Goal: Check status: Check status

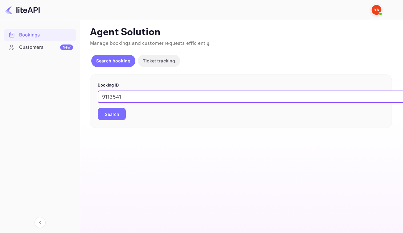
type input "9113541"
click at [119, 120] on button "Search" at bounding box center [112, 114] width 28 height 12
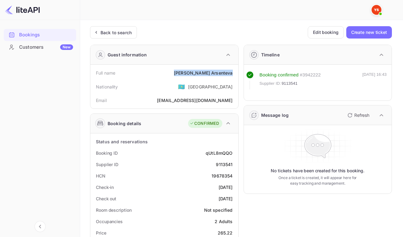
drag, startPoint x: 197, startPoint y: 74, endPoint x: 235, endPoint y: 77, distance: 38.1
click at [235, 77] on div "Full name [PERSON_NAME] Nationality 🇰🇿 [DEMOGRAPHIC_DATA] Email [EMAIL_ADDRESS]…" at bounding box center [164, 87] width 148 height 44
copy div "[PERSON_NAME]"
drag, startPoint x: 203, startPoint y: 156, endPoint x: 232, endPoint y: 158, distance: 29.1
click at [232, 158] on div "Booking ID qUtL8mQQO" at bounding box center [164, 153] width 143 height 11
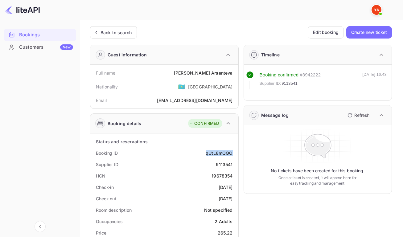
copy div "qUtL8mQQO"
click at [223, 168] on div "9113541" at bounding box center [224, 164] width 17 height 6
copy div "9113541"
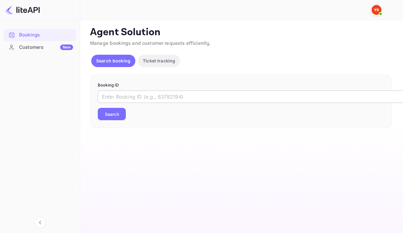
click at [202, 103] on input "text" at bounding box center [252, 96] width 309 height 12
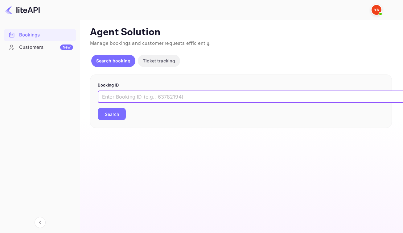
paste input "9308762"
type input "9308762"
click at [119, 119] on button "Search" at bounding box center [112, 114] width 28 height 12
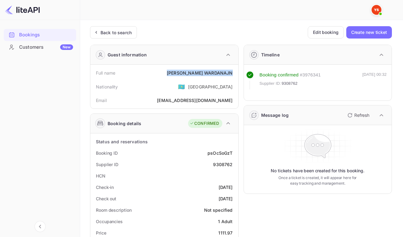
drag, startPoint x: 189, startPoint y: 74, endPoint x: 232, endPoint y: 75, distance: 42.9
click at [232, 75] on div "Full name Galina WARDANAJN" at bounding box center [164, 72] width 143 height 11
copy div "Galina WARDANAJN"
drag, startPoint x: 206, startPoint y: 156, endPoint x: 234, endPoint y: 156, distance: 27.8
click at [234, 156] on div "Booking ID psOcSoGzT" at bounding box center [164, 153] width 143 height 11
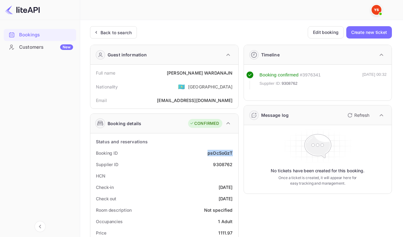
copy div "psOcSoGzT"
click at [219, 168] on div "9308762" at bounding box center [222, 164] width 19 height 6
copy div "9308762"
